Goal: Task Accomplishment & Management: Complete application form

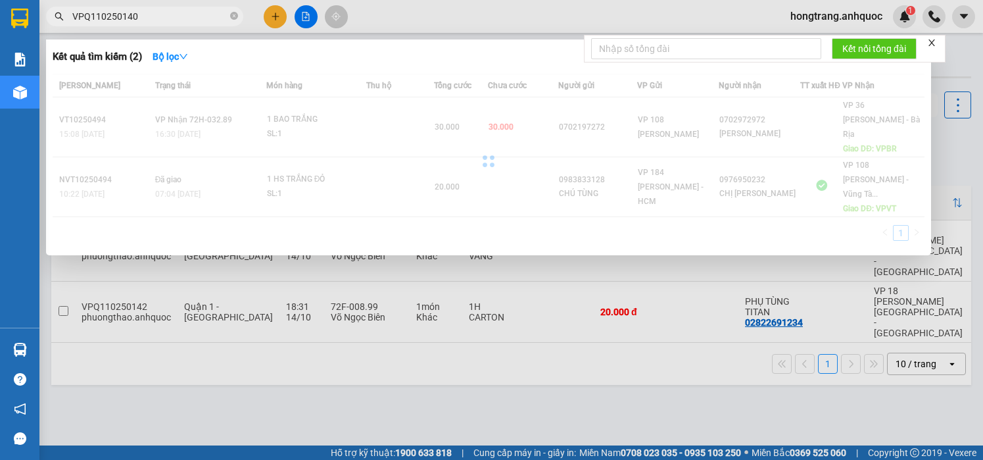
scroll to position [0, 168]
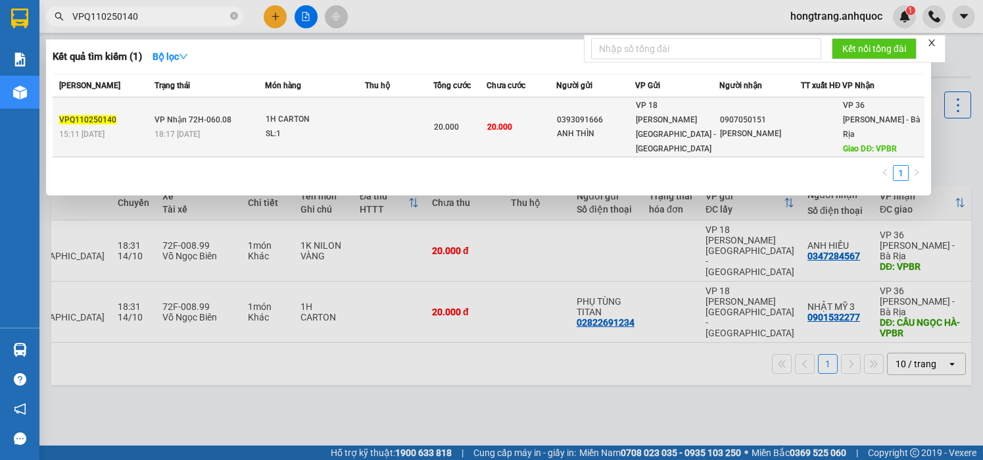
type input "VPQ110250140"
click at [243, 127] on div "18:17 [DATE]" at bounding box center [210, 134] width 110 height 14
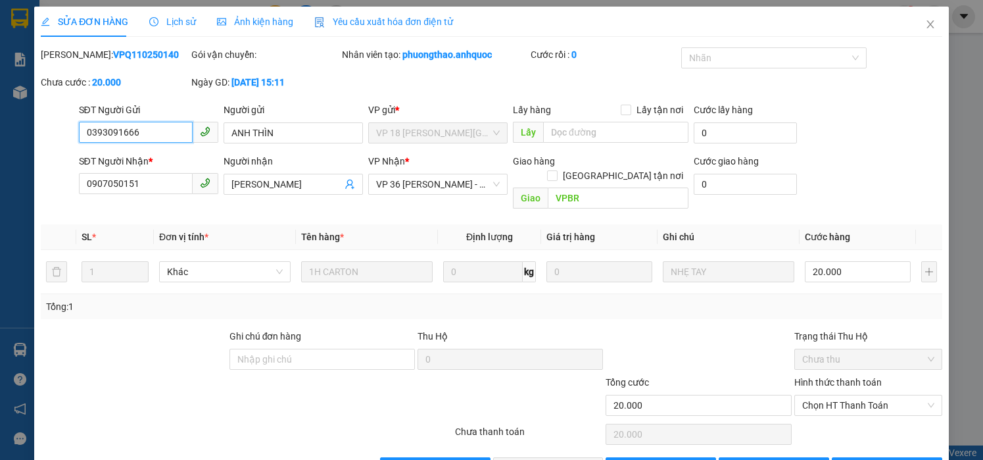
type input "0393091666"
type input "ANH THÌN"
type input "0907050151"
type input "[PERSON_NAME]"
type input "VPBR"
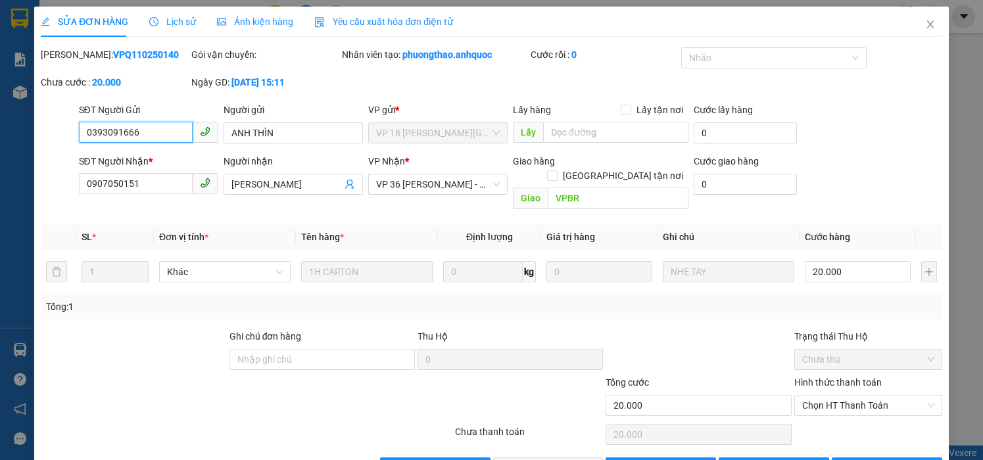
type input "20.000"
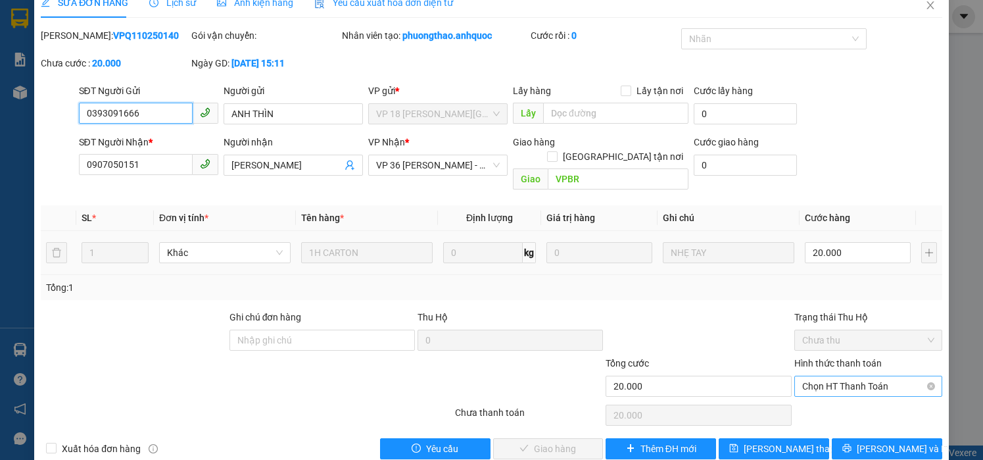
scroll to position [30, 0]
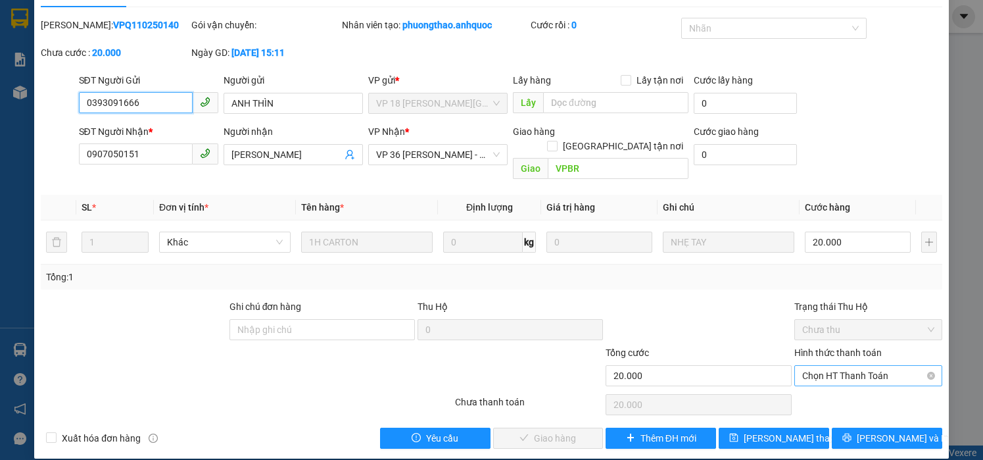
click at [821, 366] on span "Chọn HT Thanh Toán" at bounding box center [868, 376] width 132 height 20
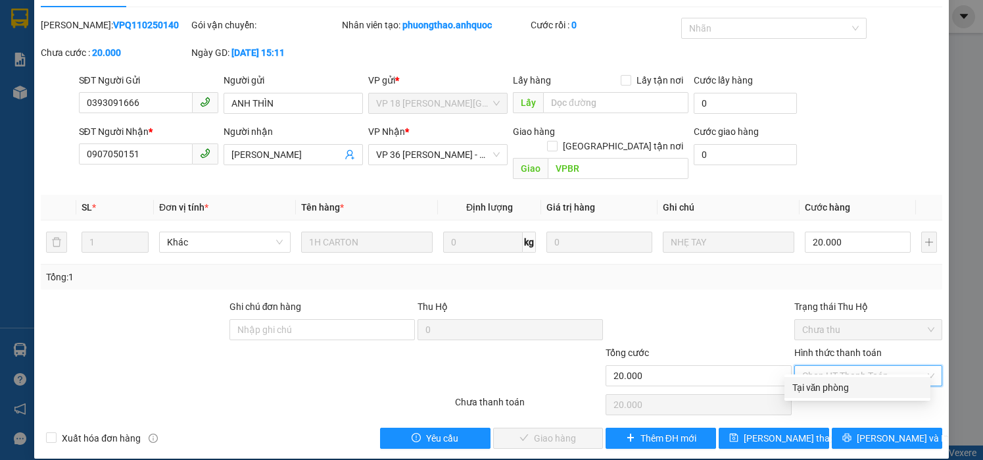
click at [816, 389] on div "Tại văn phòng" at bounding box center [857, 387] width 130 height 14
type input "0"
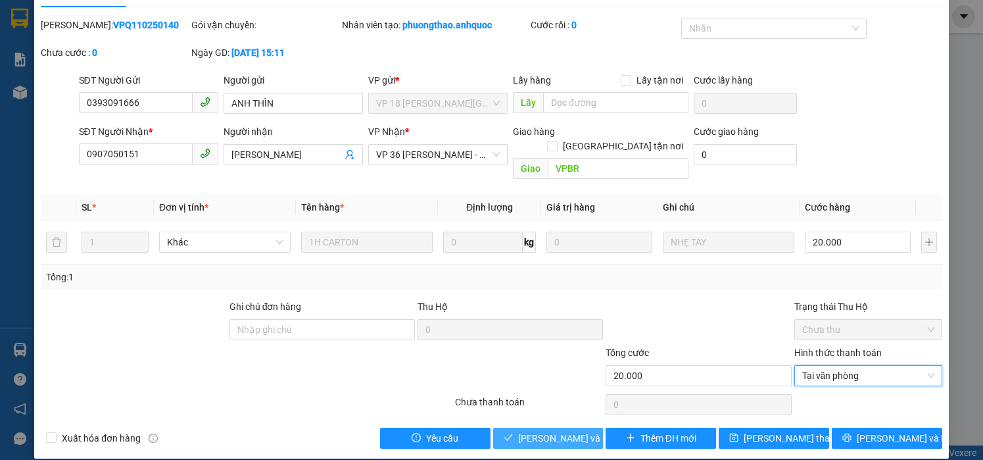
click at [537, 431] on span "[PERSON_NAME] và Giao hàng" at bounding box center [581, 438] width 126 height 14
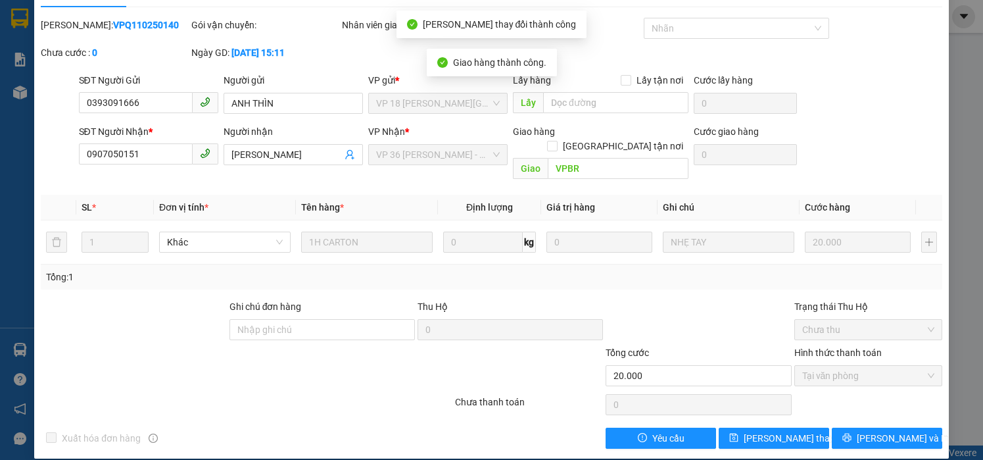
click at [217, 297] on div "Total Paid Fee 20.000 Total UnPaid Fee 0 Cash Collection Total Fee Mã ĐH: VPQ11…" at bounding box center [491, 233] width 901 height 431
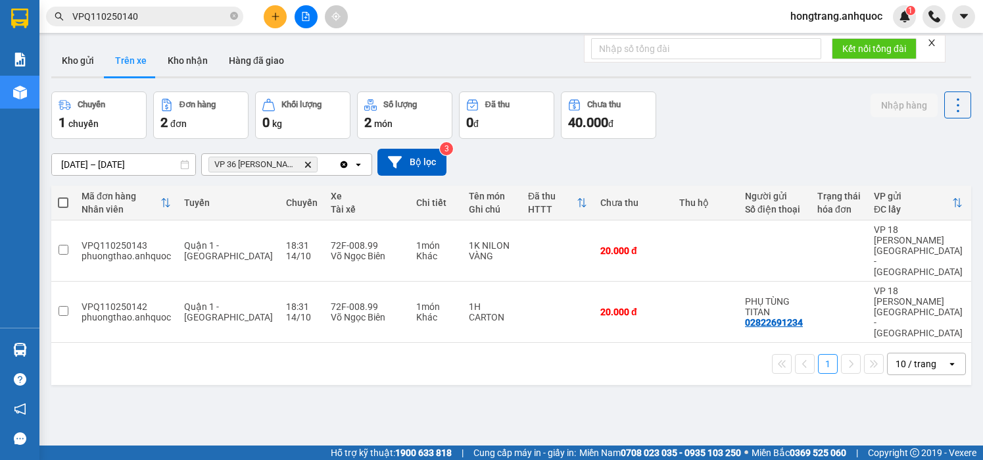
click at [9, 211] on div "Báo cáo Báo cáo dòng tiền (nhân viên) Doanh số tạo đơn theo VP gửi (nhà xe) Doa…" at bounding box center [19, 185] width 39 height 285
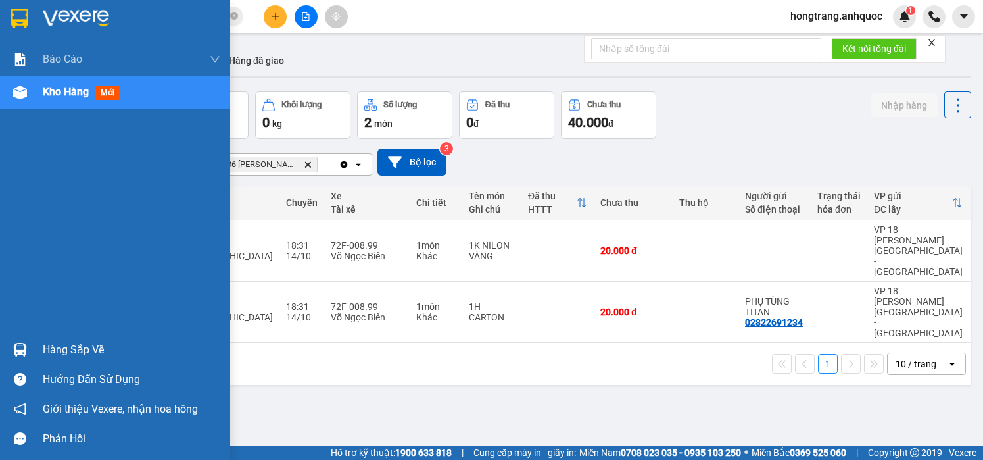
drag, startPoint x: 9, startPoint y: 233, endPoint x: 216, endPoint y: 259, distance: 208.7
click at [9, 233] on div "Báo cáo Báo cáo dòng tiền (nhân viên) Doanh số tạo đơn theo VP gửi (nhà xe) Doa…" at bounding box center [115, 185] width 230 height 285
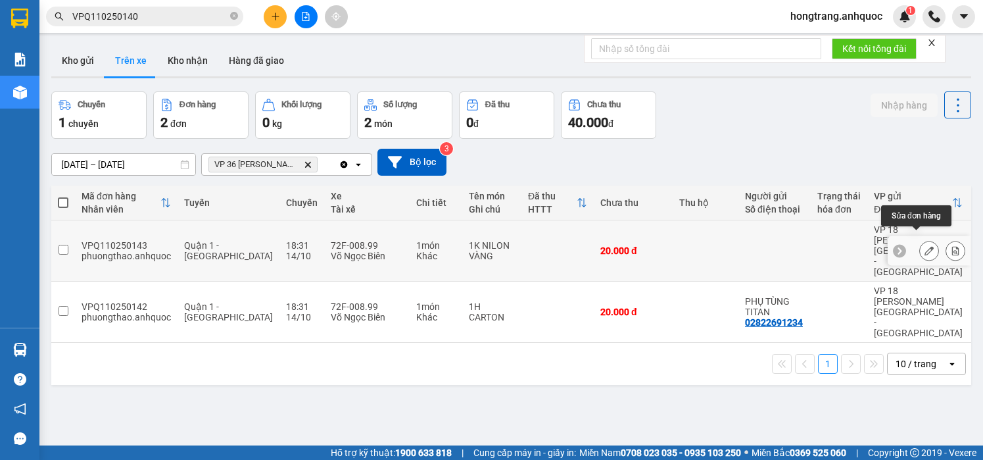
click at [906, 239] on div at bounding box center [929, 251] width 83 height 30
click at [924, 246] on icon at bounding box center [928, 250] width 9 height 9
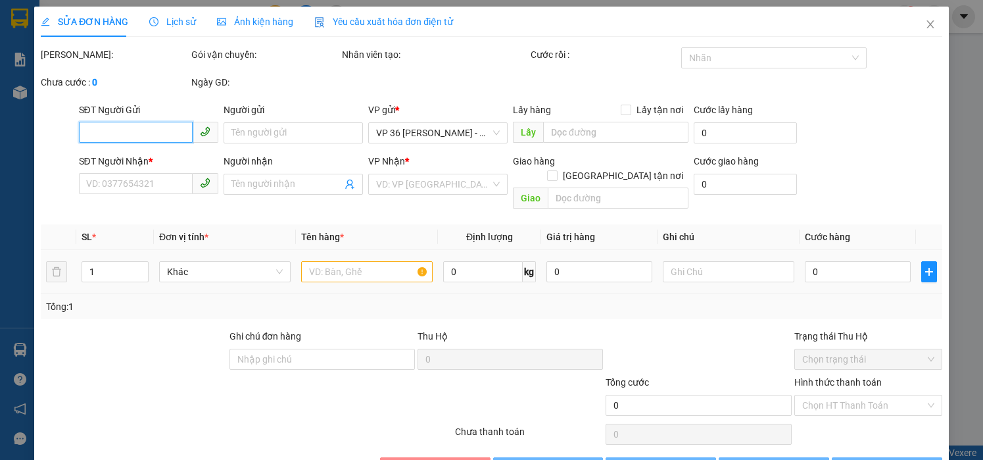
type input "0347284567"
type input "ANH HIẾU"
type input "VPBR"
type input "20.000"
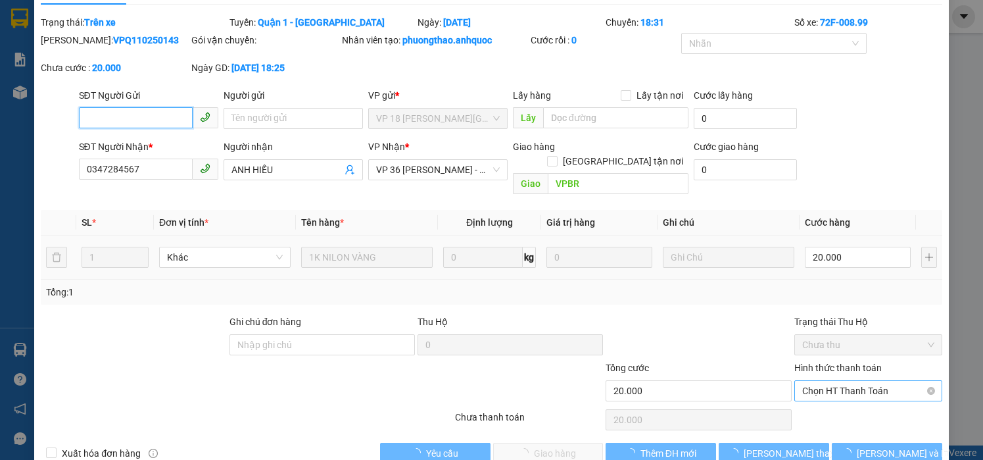
scroll to position [47, 0]
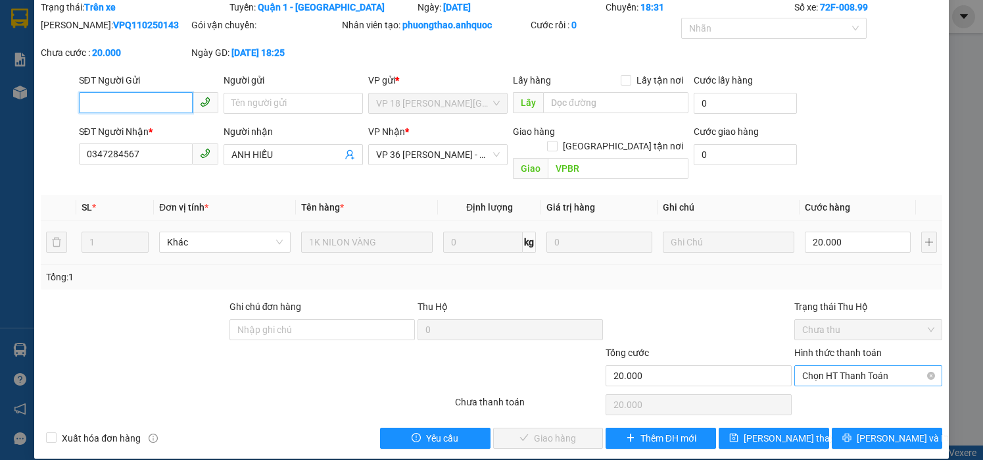
click at [824, 366] on span "Chọn HT Thanh Toán" at bounding box center [868, 376] width 132 height 20
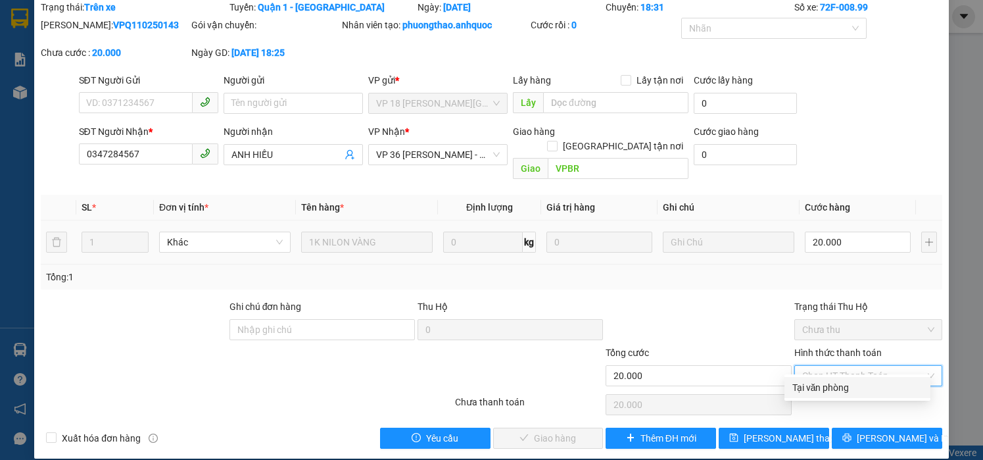
click at [820, 388] on div "Tại văn phòng" at bounding box center [857, 387] width 130 height 14
type input "0"
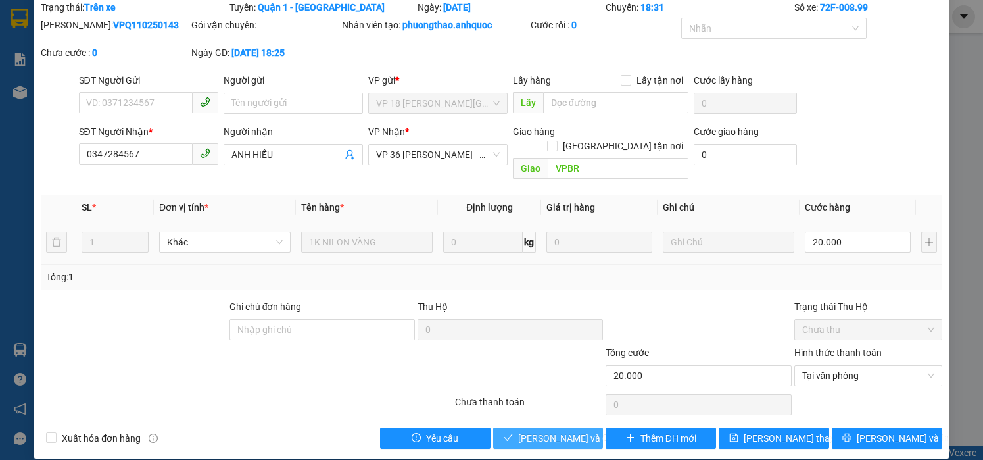
click at [564, 431] on span "[PERSON_NAME] và Giao hàng" at bounding box center [581, 438] width 126 height 14
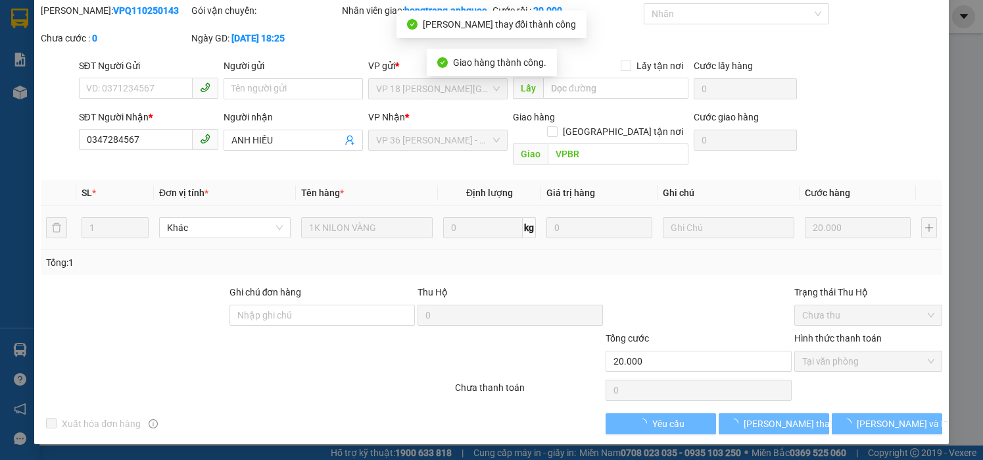
click at [548, 278] on div "Total Paid Fee 20.000 Total UnPaid Fee 0 Cash Collection Total Fee Mã ĐH: VPQ11…" at bounding box center [491, 218] width 901 height 431
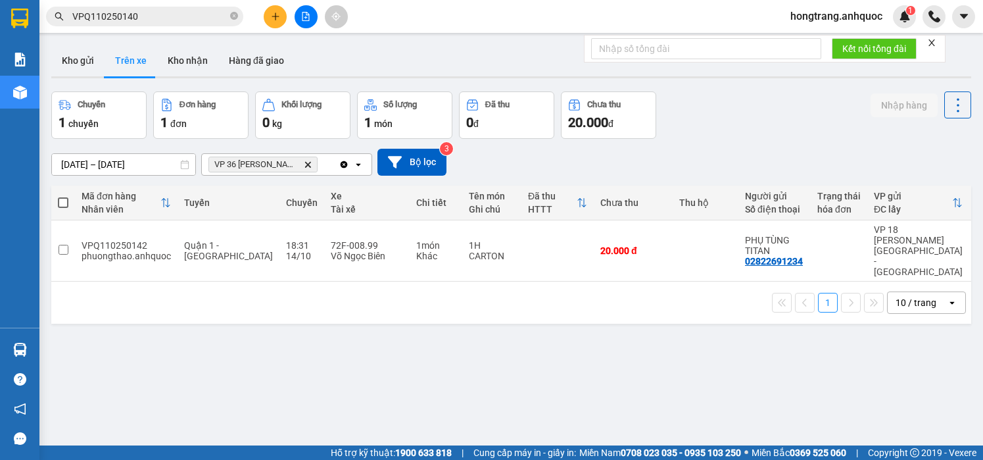
click at [109, 341] on div "ver 1.8.147 Kho gửi Trên xe Kho nhận Hàng đã giao Chuyến 1 chuyến Đơn hàng 1 đơ…" at bounding box center [511, 269] width 930 height 460
